Goal: Transaction & Acquisition: Purchase product/service

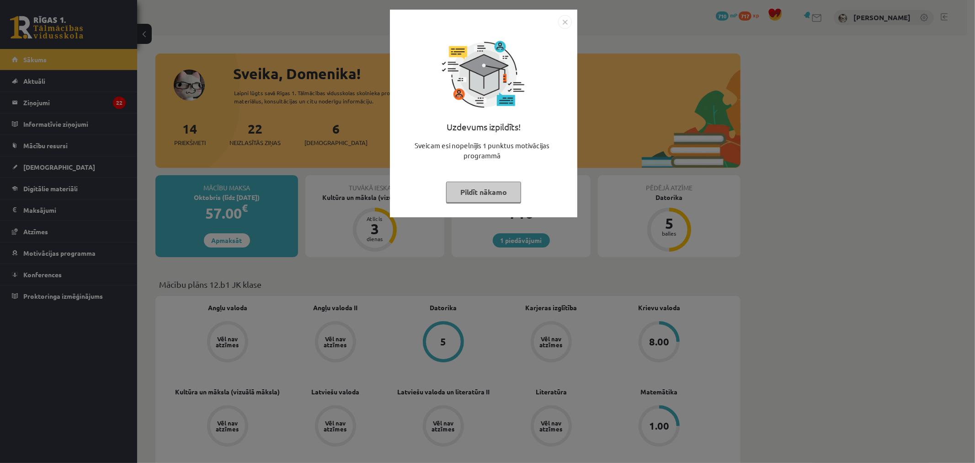
click at [573, 21] on div "Uzdevums izpildīts! Sveicam esi nopelnījis 1 punktus motivācijas programmā Pild…" at bounding box center [483, 114] width 187 height 208
click at [563, 21] on img "Close" at bounding box center [565, 22] width 14 height 14
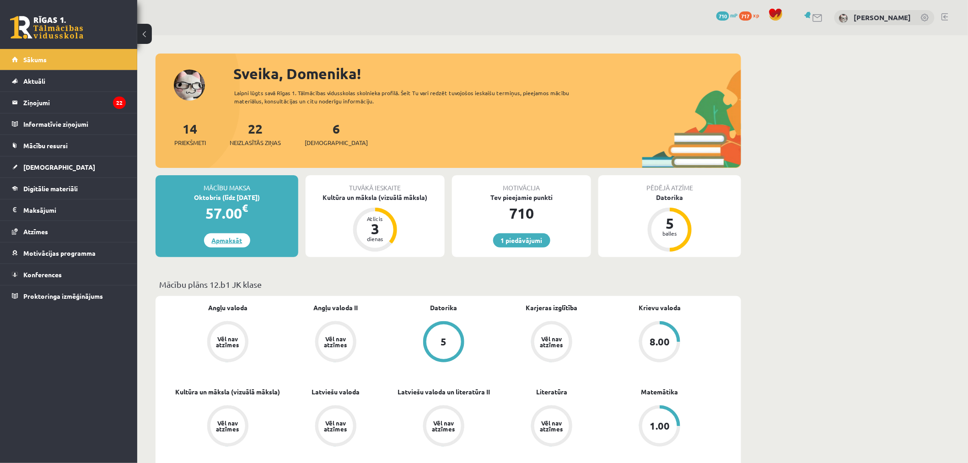
click at [225, 238] on link "Apmaksāt" at bounding box center [227, 240] width 46 height 14
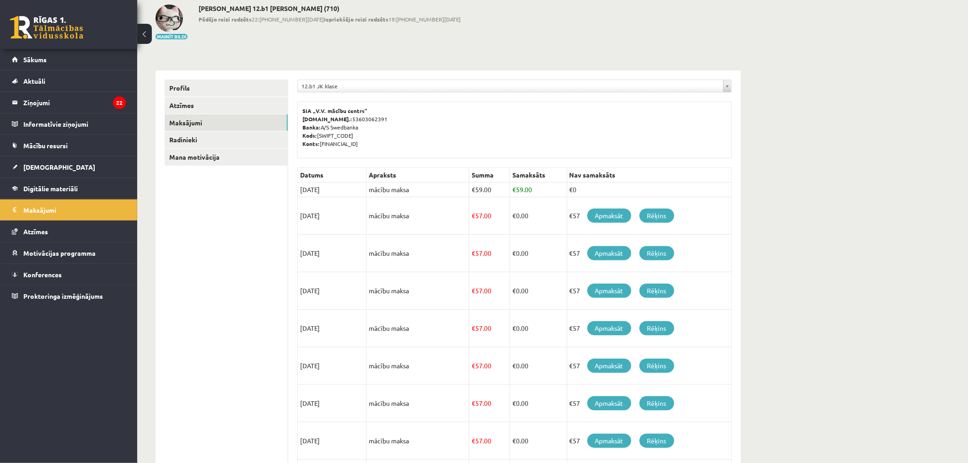
scroll to position [51, 0]
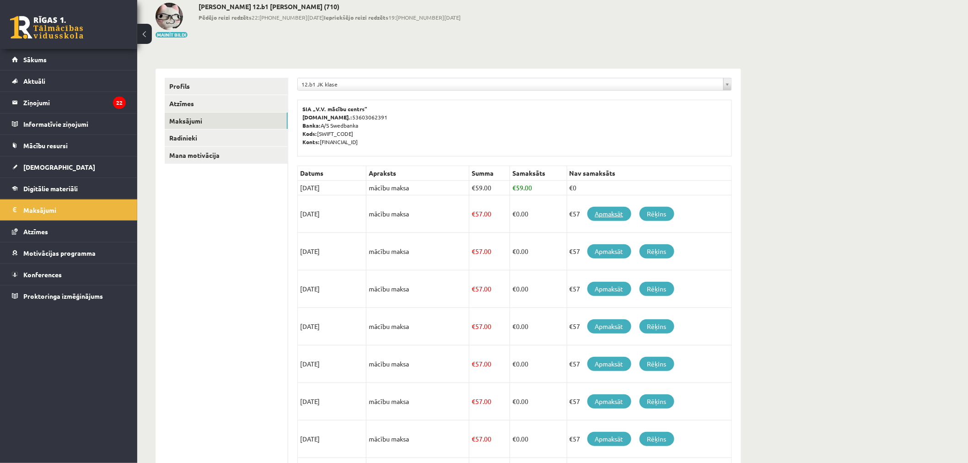
click at [619, 212] on link "Apmaksāt" at bounding box center [609, 214] width 44 height 14
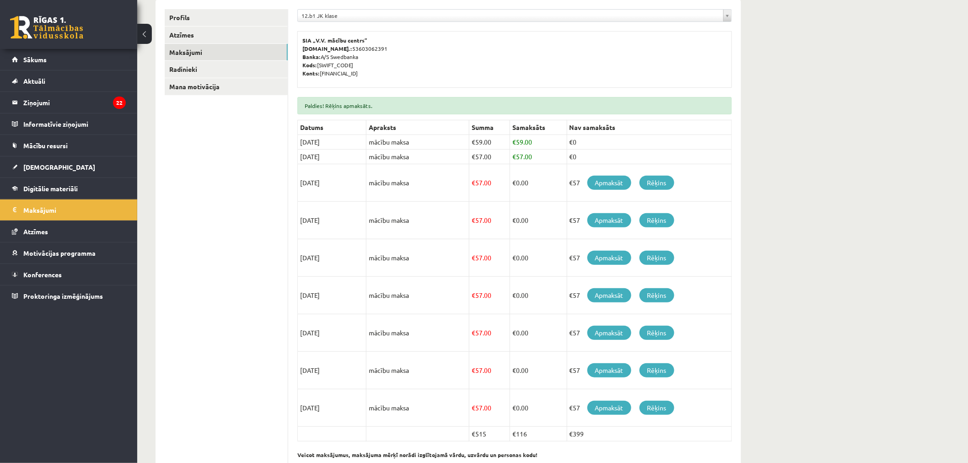
scroll to position [152, 0]
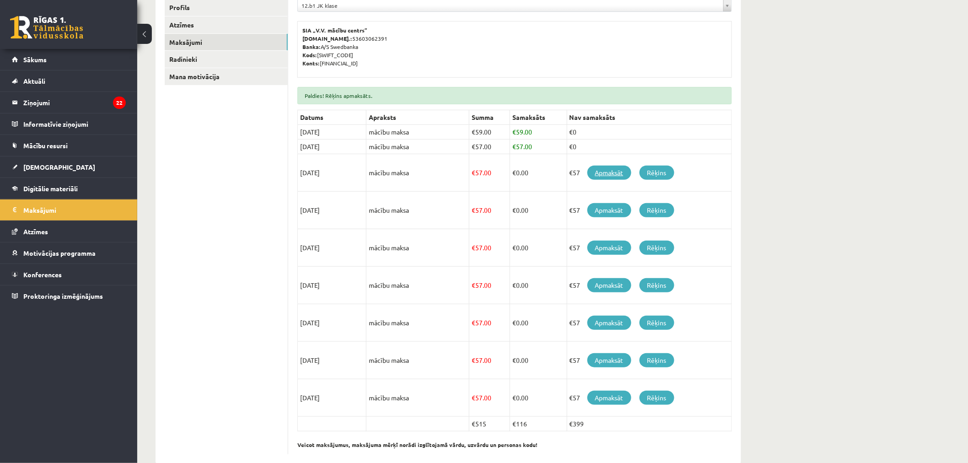
click at [597, 172] on link "Apmaksāt" at bounding box center [609, 173] width 44 height 14
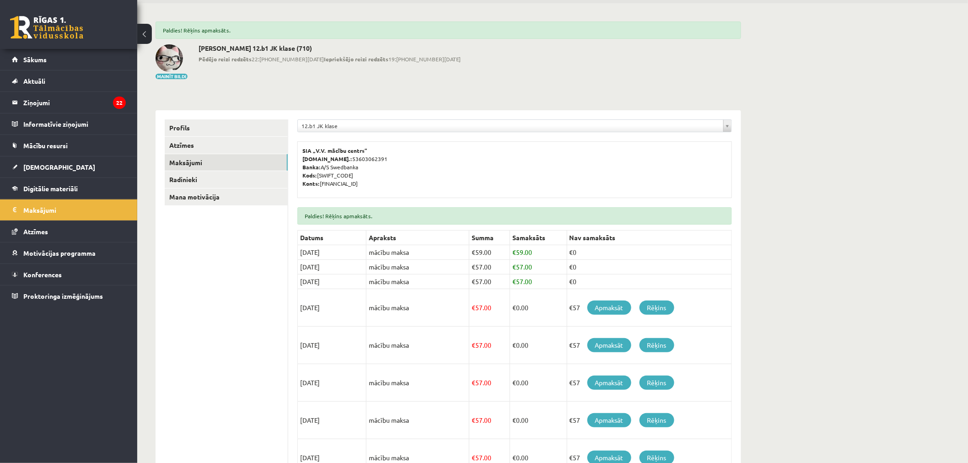
scroll to position [102, 0]
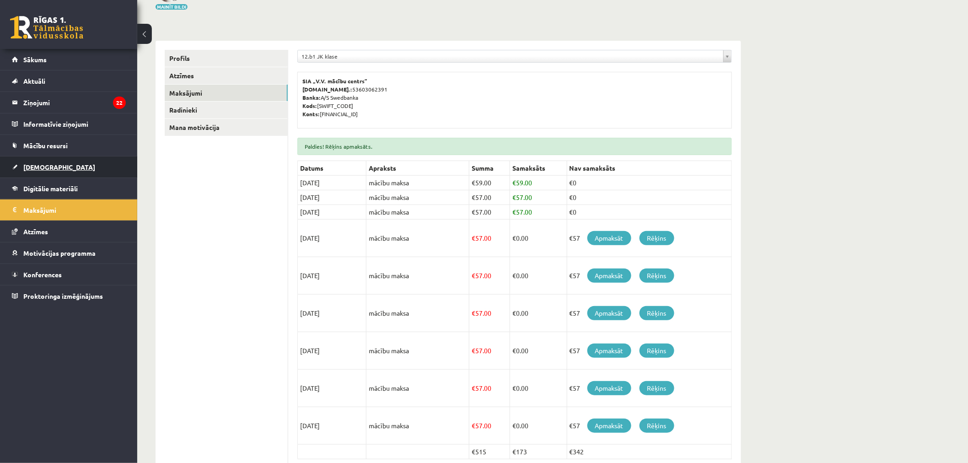
click at [44, 166] on span "[DEMOGRAPHIC_DATA]" at bounding box center [59, 167] width 72 height 8
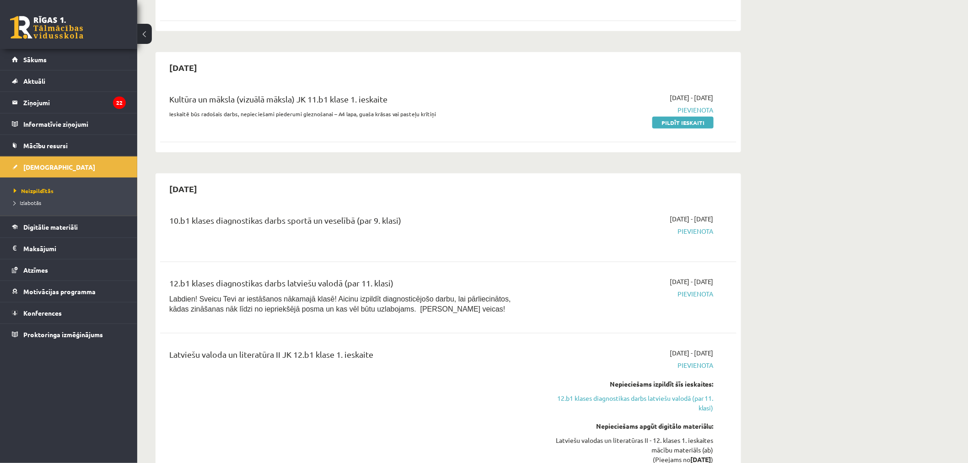
scroll to position [305, 0]
drag, startPoint x: 336, startPoint y: 221, endPoint x: 353, endPoint y: 220, distance: 16.5
click at [340, 221] on div "10.b1 klases diagnostikas darbs sportā un veselībā (par 9. klasi)" at bounding box center [348, 221] width 358 height 17
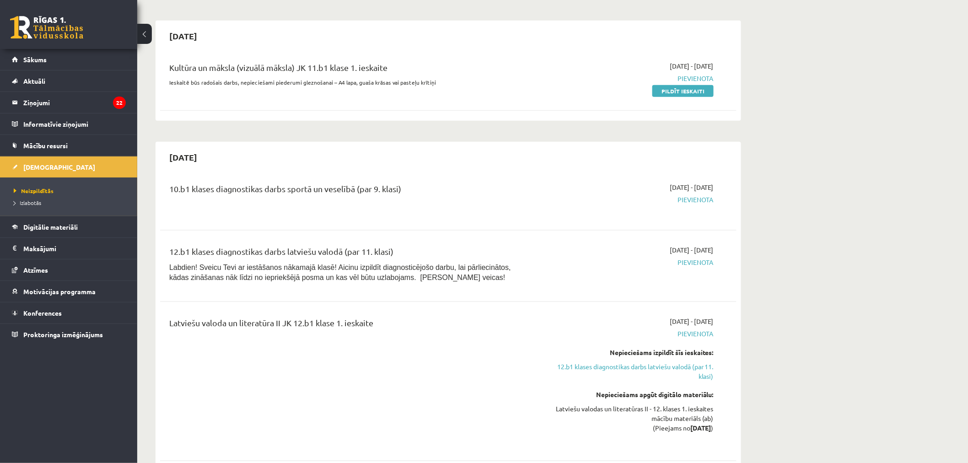
scroll to position [457, 0]
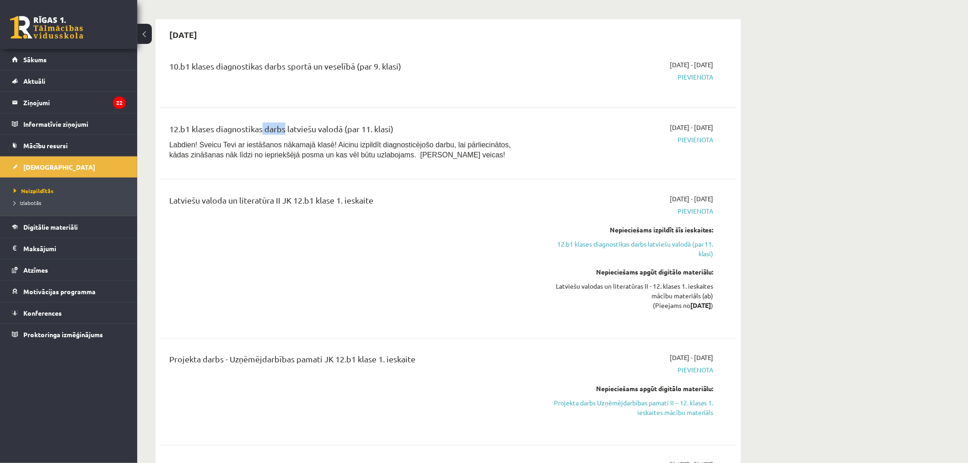
drag, startPoint x: 261, startPoint y: 126, endPoint x: 293, endPoint y: 131, distance: 32.4
click at [291, 131] on div "12.b1 klases diagnostikas darbs latviešu valodā (par 11. klasi)" at bounding box center [348, 131] width 358 height 17
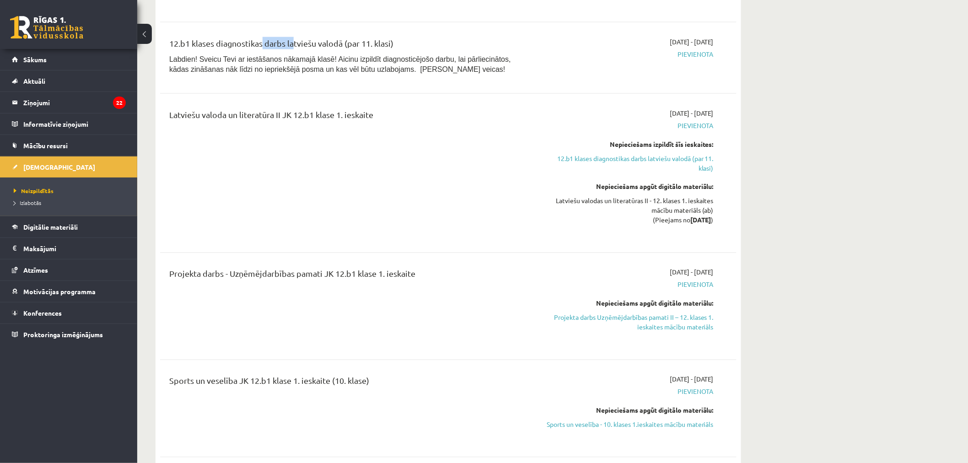
scroll to position [559, 0]
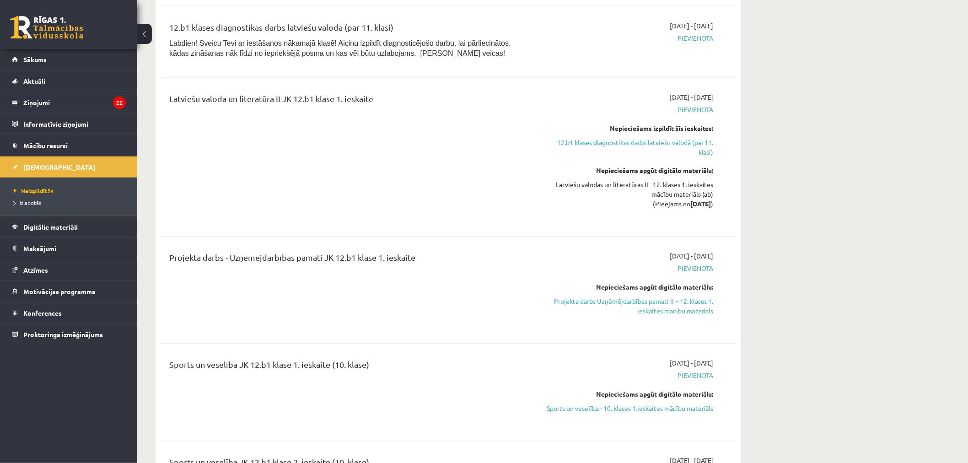
click at [289, 92] on div "Latviešu valoda un literatūra II JK 12.b1 klase 1. ieskaite" at bounding box center [348, 100] width 358 height 17
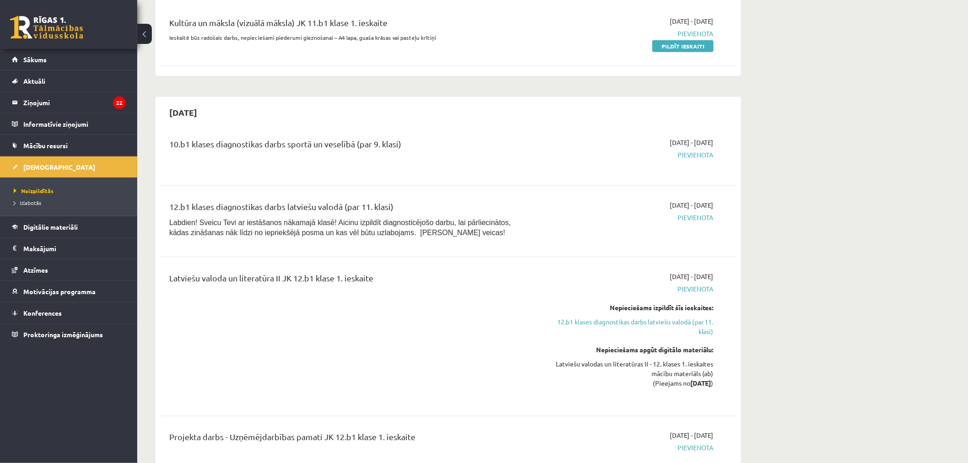
scroll to position [406, 0]
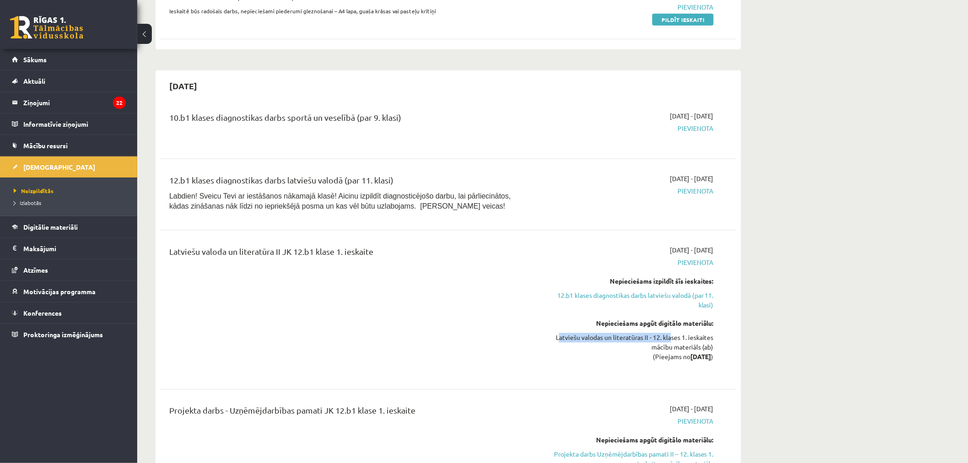
drag, startPoint x: 555, startPoint y: 332, endPoint x: 670, endPoint y: 336, distance: 114.9
click at [670, 336] on div "Latviešu valodas un literatūras II - 12. klases 1. ieskaites mācību materiāls (…" at bounding box center [627, 347] width 172 height 29
drag, startPoint x: 687, startPoint y: 345, endPoint x: 579, endPoint y: 336, distance: 107.9
click at [625, 341] on div "Latviešu valodas un literatūras II - 12. klases 1. ieskaites mācību materiāls (…" at bounding box center [627, 347] width 172 height 29
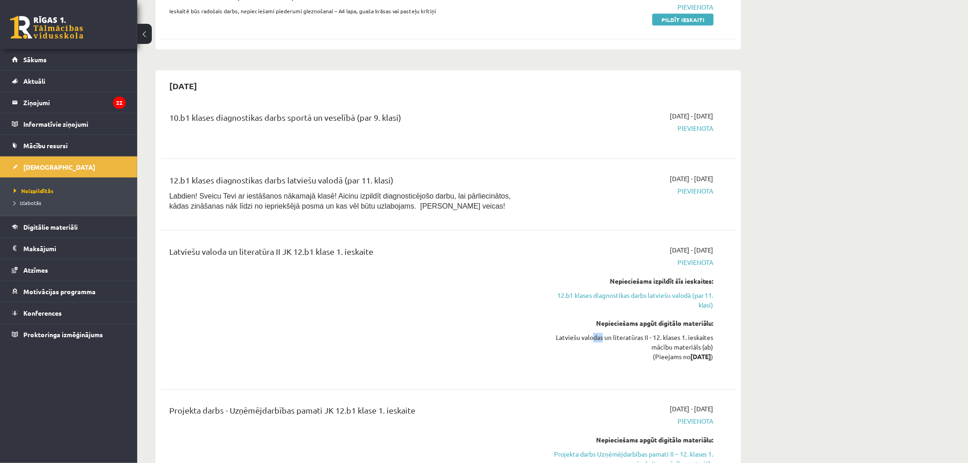
click at [581, 336] on div "Latviešu valodas un literatūras II - 12. klases 1. ieskaites mācību materiāls (…" at bounding box center [627, 347] width 172 height 29
drag, startPoint x: 565, startPoint y: 334, endPoint x: 611, endPoint y: 341, distance: 46.2
click at [611, 341] on div "Latviešu valodas un literatūras II - 12. klases 1. ieskaites mācību materiāls (…" at bounding box center [627, 347] width 172 height 29
click at [605, 339] on div at bounding box center [605, 339] width 0 height 0
drag, startPoint x: 611, startPoint y: 341, endPoint x: 653, endPoint y: 342, distance: 42.1
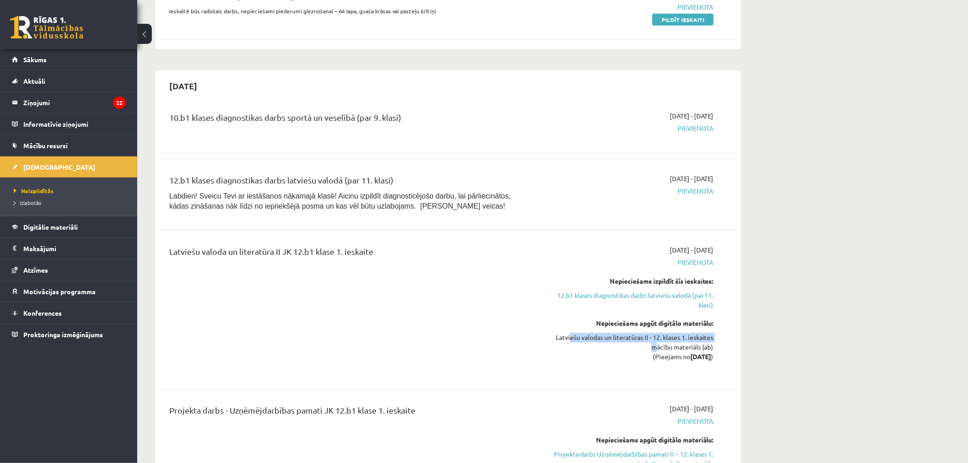
click at [653, 342] on div "Latviešu valodas un literatūras II - 12. klases 1. ieskaites mācību materiāls (…" at bounding box center [627, 347] width 172 height 29
click at [578, 353] on div "Latviešu valodas un literatūras II - 12. klases 1. ieskaites mācību materiāls (…" at bounding box center [627, 347] width 172 height 29
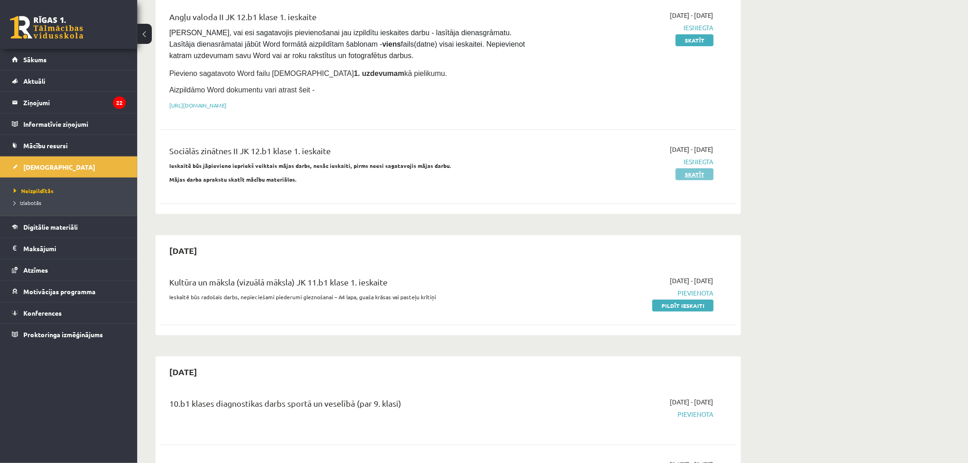
scroll to position [152, 0]
